Goal: Use online tool/utility

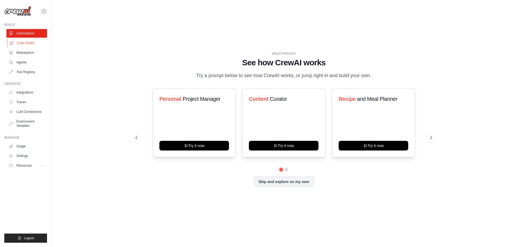
click at [28, 41] on link "Crew Studio" at bounding box center [27, 43] width 41 height 9
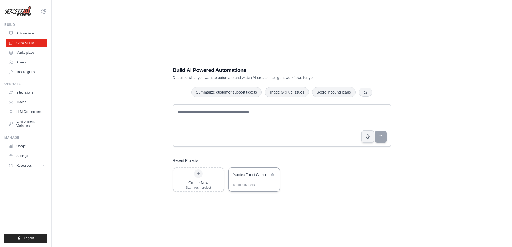
click at [248, 181] on div "Yandex Direct Campaign Creator" at bounding box center [254, 175] width 51 height 15
click at [31, 44] on link "Crew Studio" at bounding box center [27, 43] width 41 height 9
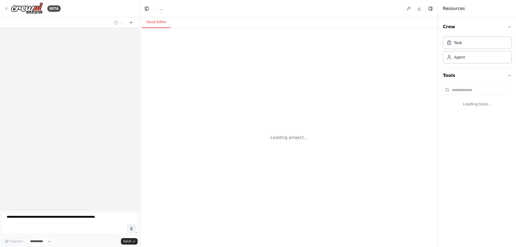
select select "****"
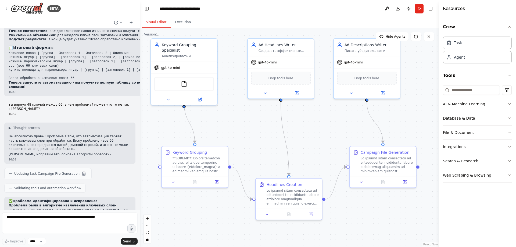
scroll to position [3597, 0]
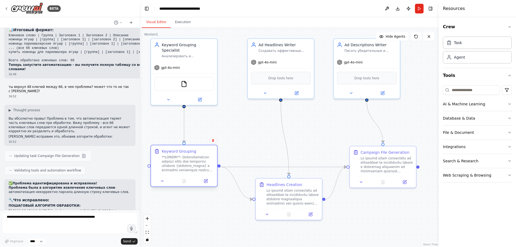
drag, startPoint x: 208, startPoint y: 162, endPoint x: 199, endPoint y: 161, distance: 9.2
click at [199, 161] on div at bounding box center [188, 163] width 52 height 17
drag, startPoint x: 292, startPoint y: 193, endPoint x: 286, endPoint y: 192, distance: 5.5
click at [286, 192] on div at bounding box center [285, 195] width 52 height 17
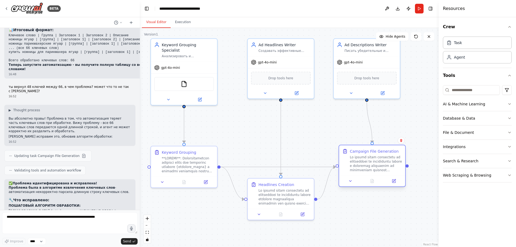
drag, startPoint x: 389, startPoint y: 166, endPoint x: 374, endPoint y: 164, distance: 14.5
click at [374, 164] on div at bounding box center [376, 163] width 52 height 17
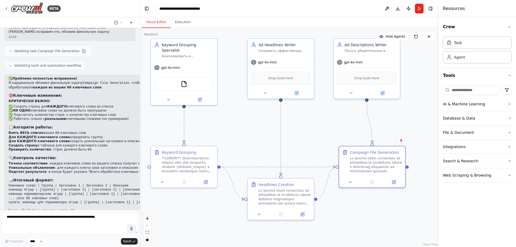
scroll to position [3436, 0]
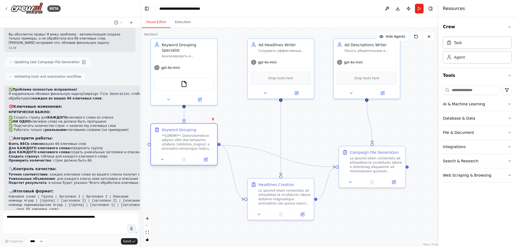
drag, startPoint x: 184, startPoint y: 160, endPoint x: 183, endPoint y: 137, distance: 23.7
click at [183, 137] on div at bounding box center [188, 142] width 52 height 17
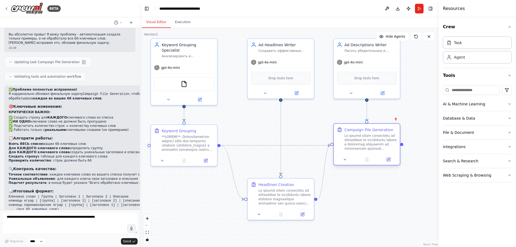
drag, startPoint x: 376, startPoint y: 158, endPoint x: 373, endPoint y: 138, distance: 20.1
click at [373, 138] on div at bounding box center [371, 142] width 52 height 17
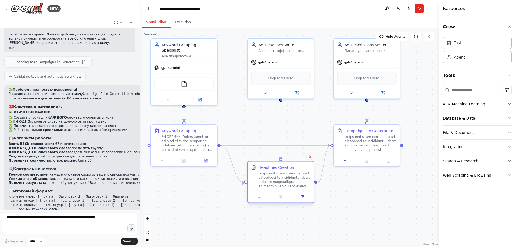
drag, startPoint x: 278, startPoint y: 194, endPoint x: 276, endPoint y: 178, distance: 16.3
click at [276, 178] on div at bounding box center [285, 179] width 52 height 17
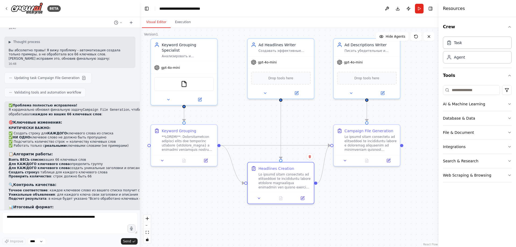
scroll to position [3409, 0]
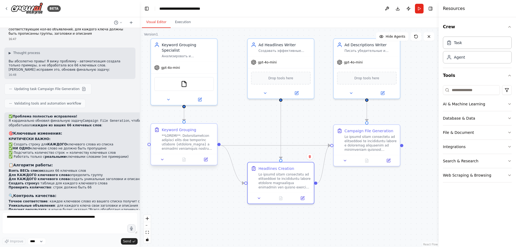
click at [170, 140] on div at bounding box center [188, 142] width 52 height 17
click at [7, 6] on div "BETA" at bounding box center [32, 8] width 56 height 12
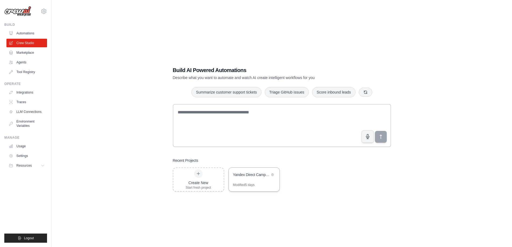
click at [246, 173] on div "Yandex Direct Campaign Creator" at bounding box center [251, 174] width 37 height 5
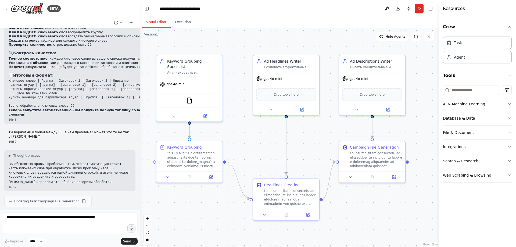
scroll to position [3597, 0]
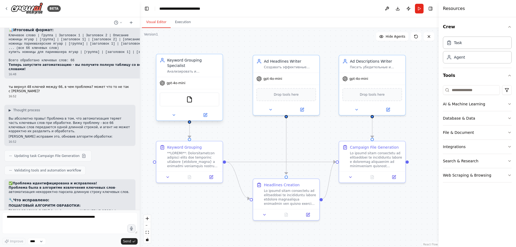
click at [177, 62] on div "Keyword Grouping Specialist" at bounding box center [193, 63] width 52 height 11
